Goal: Information Seeking & Learning: Learn about a topic

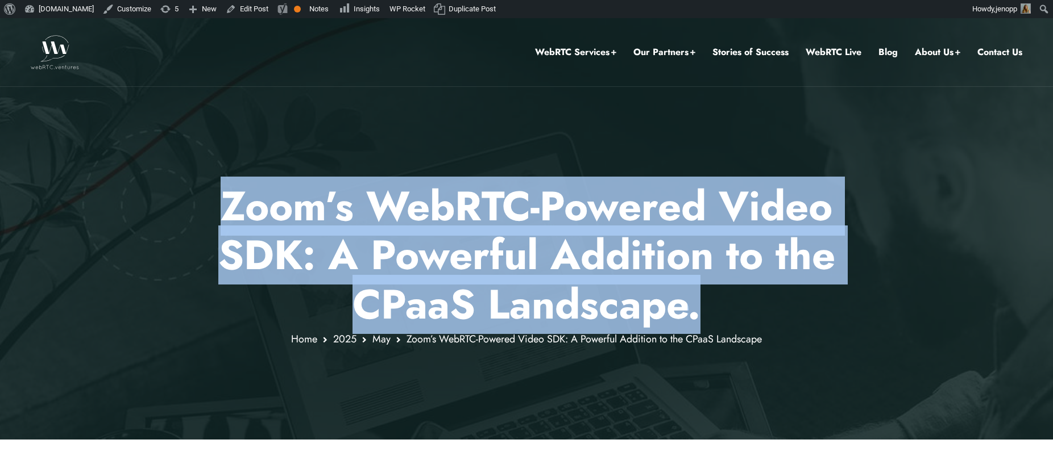
drag, startPoint x: 224, startPoint y: 207, endPoint x: 709, endPoint y: 294, distance: 492.7
click at [709, 294] on p "Zoom’s WebRTC-Powered Video SDK: A Powerful Addition to the CPaaS Landscape ." at bounding box center [527, 255] width 666 height 147
copy p "Zoom’s WebRTC-Powered Video SDK: A Powerful Addition to the CPaaS Landscape ."
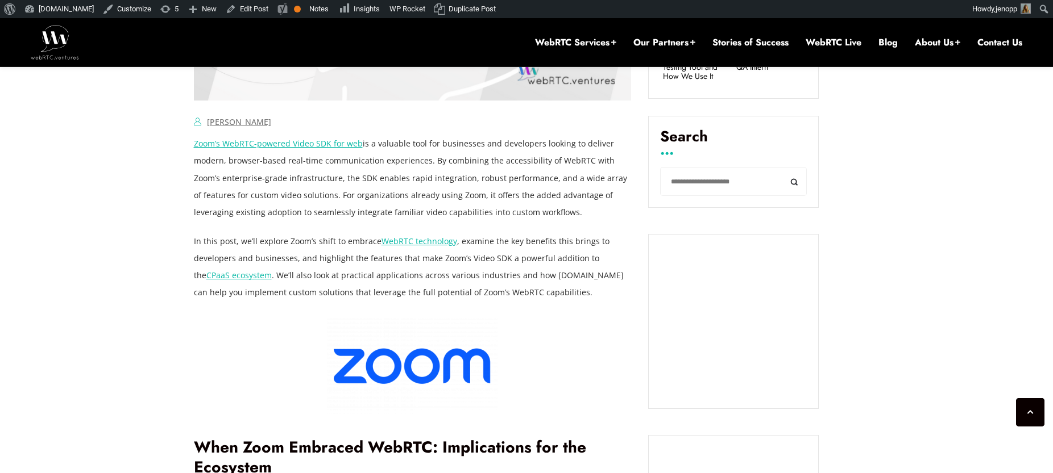
scroll to position [751, 0]
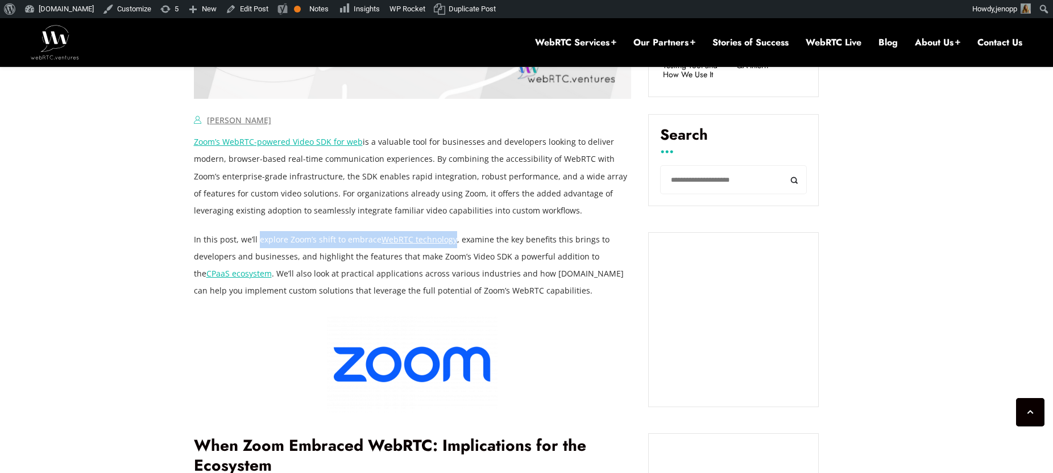
drag, startPoint x: 276, startPoint y: 242, endPoint x: 452, endPoint y: 240, distance: 176.2
click at [452, 240] on p "In this post, we’ll explore Zoom’s shift to embrace WebRTC technology , examine…" at bounding box center [413, 265] width 438 height 68
copy p "explore Zoom’s shift to embrace WebRTC technology"
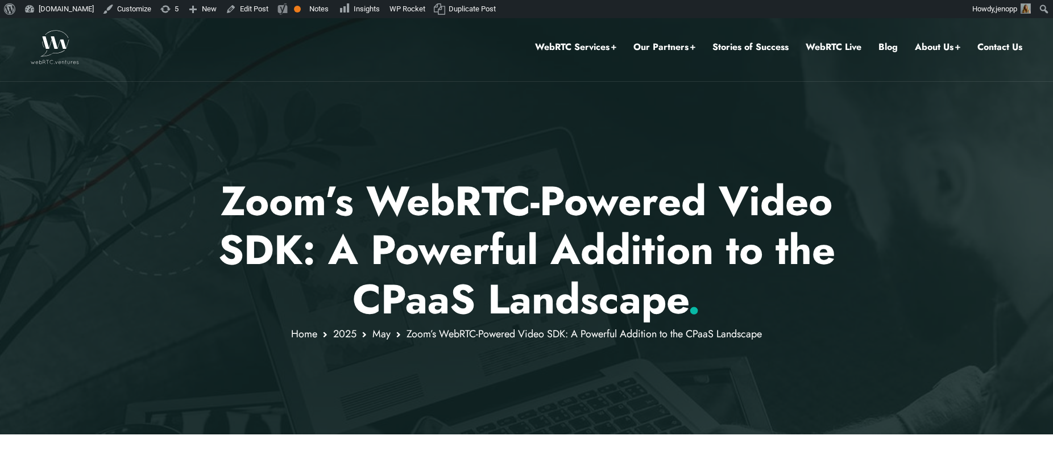
scroll to position [0, 0]
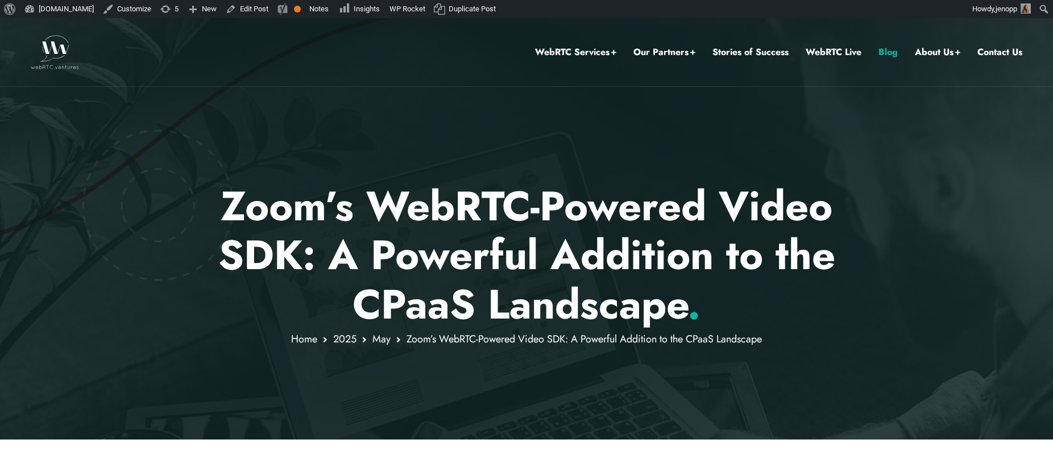
click at [891, 52] on link "Blog" at bounding box center [887, 52] width 19 height 15
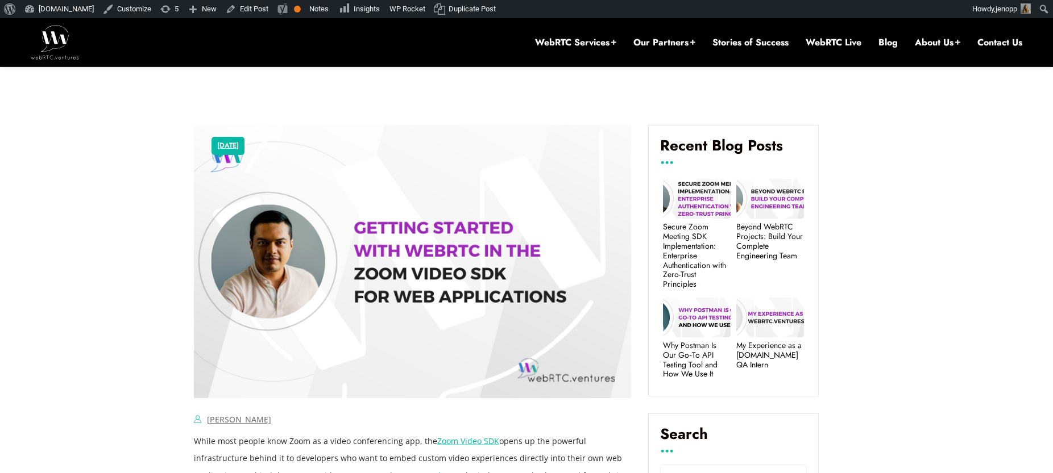
scroll to position [521, 0]
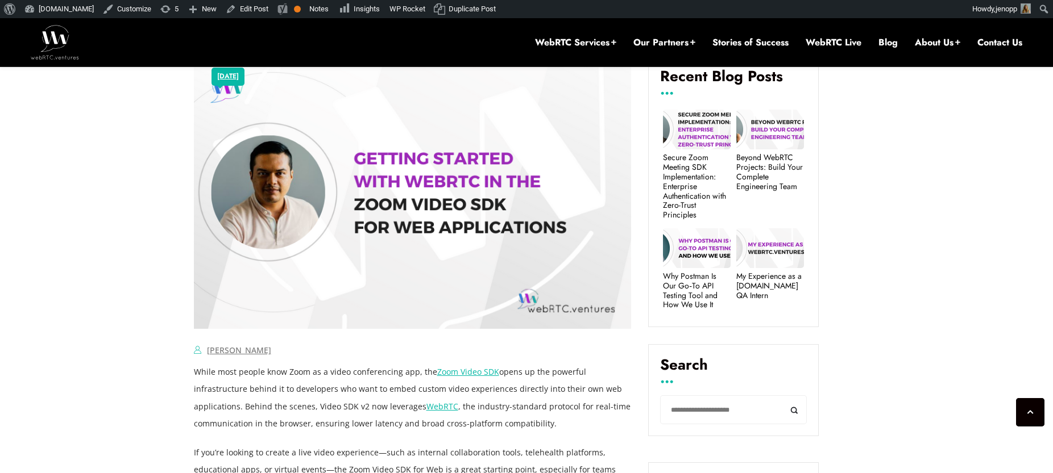
click at [456, 372] on link "Zoom Video SDK" at bounding box center [468, 372] width 62 height 11
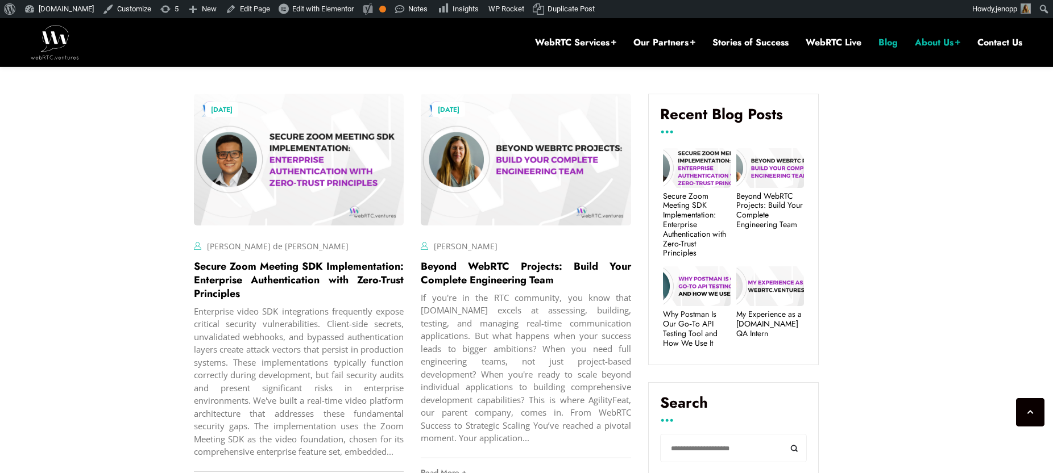
scroll to position [371, 0]
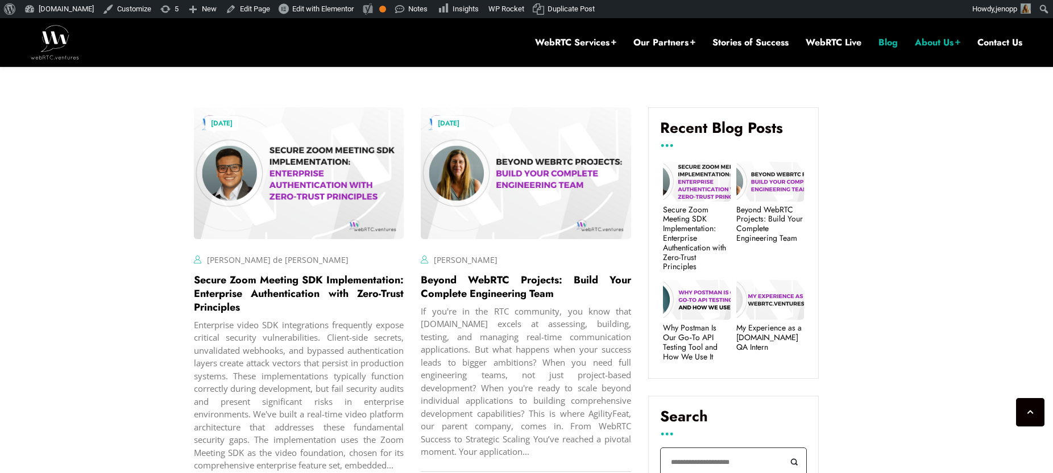
click at [705, 455] on input "Search" at bounding box center [733, 462] width 147 height 29
type input "****"
click at [781, 448] on button "Search" at bounding box center [794, 462] width 26 height 29
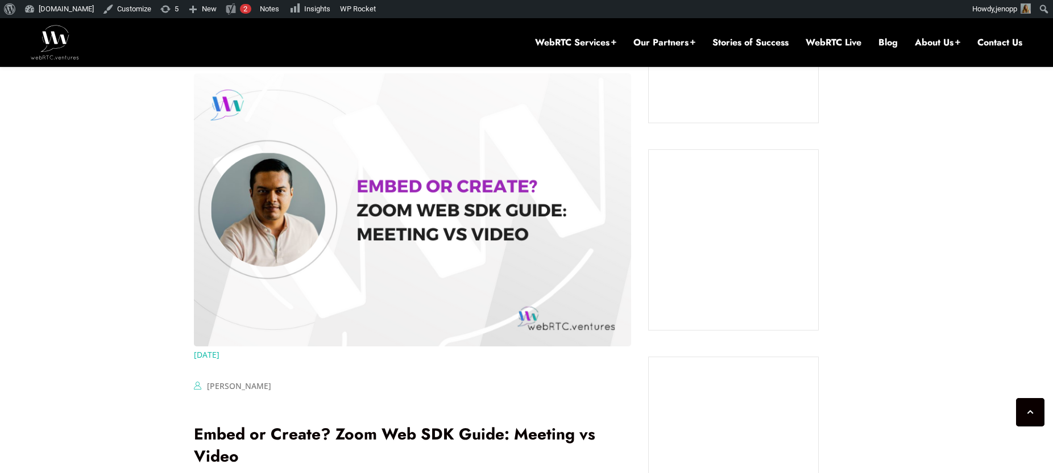
scroll to position [1073, 0]
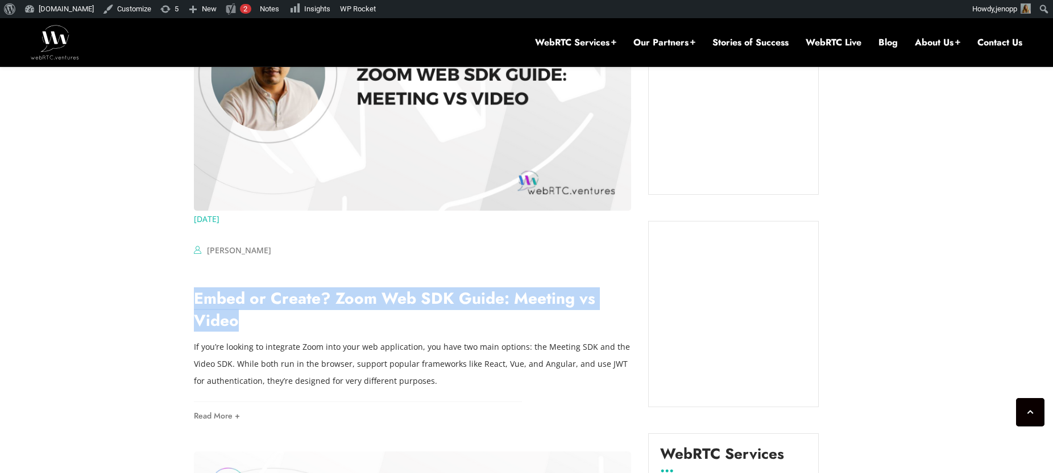
drag, startPoint x: 250, startPoint y: 324, endPoint x: 186, endPoint y: 296, distance: 69.7
copy link "Embed or Create? Zoom Web SDK Guide: Meeting vs Video"
